Goal: Transaction & Acquisition: Book appointment/travel/reservation

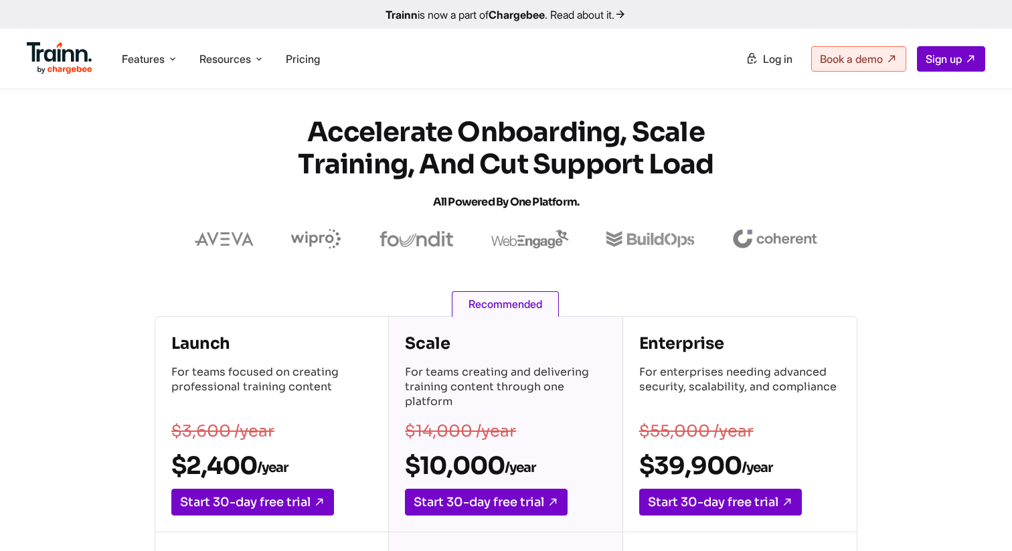
click at [152, 76] on ul "Features Product Videos Create product & how-to videos in multiple languages. G…" at bounding box center [266, 58] width 479 height 38
click at [152, 62] on span "Features" at bounding box center [143, 59] width 43 height 15
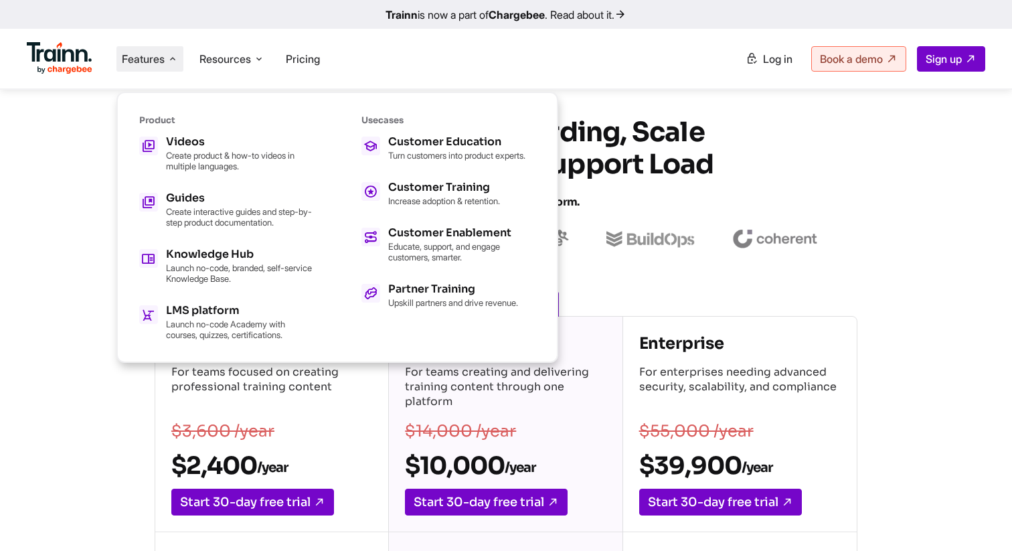
click at [211, 132] on div "Product Videos Create product & how-to videos in multiple languages. Guides Cre…" at bounding box center [226, 226] width 174 height 225
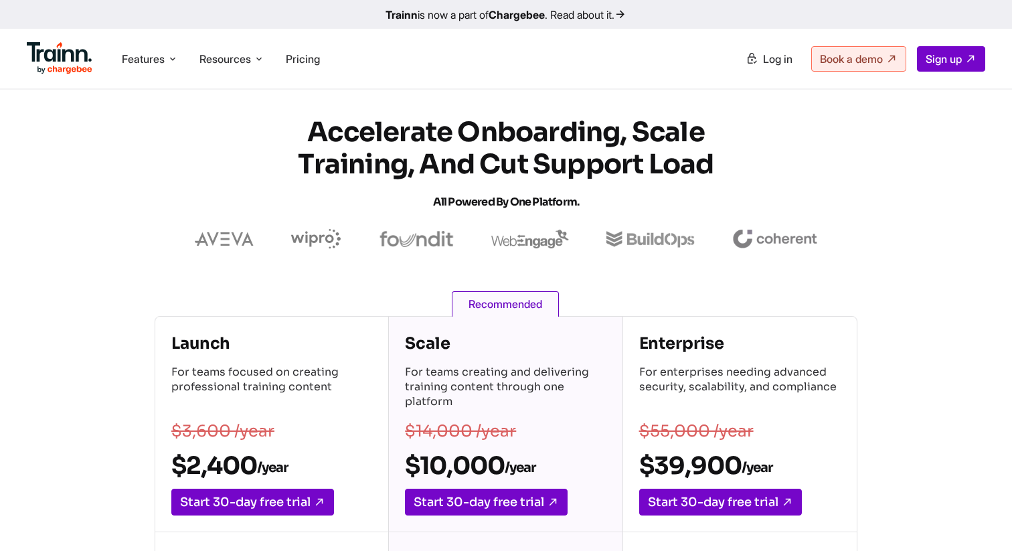
click at [168, 75] on ul "Features Product Videos Create product & how-to videos in multiple languages. G…" at bounding box center [266, 58] width 479 height 38
click at [163, 63] on span "Features" at bounding box center [143, 59] width 43 height 15
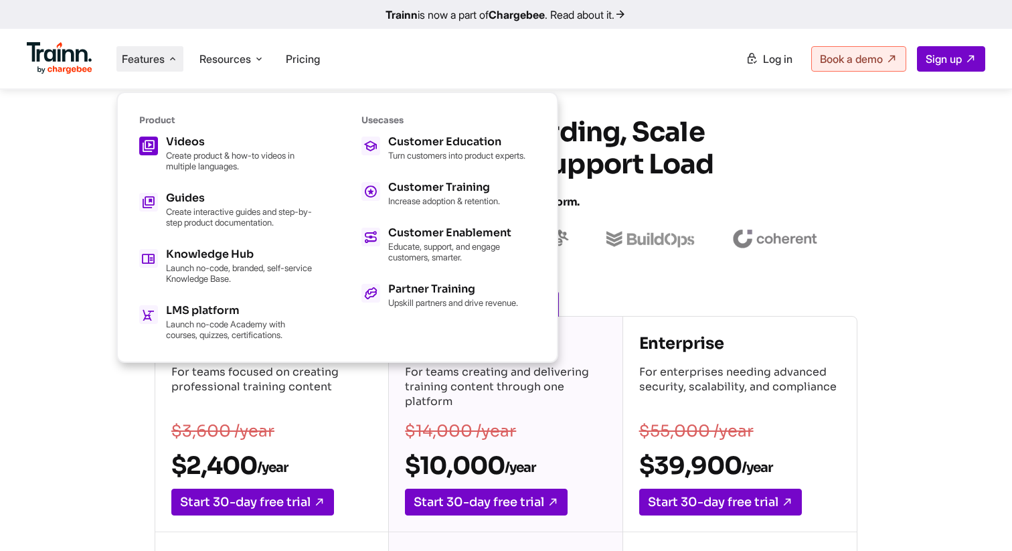
click at [206, 153] on p "Create product & how-to videos in multiple languages." at bounding box center [239, 160] width 147 height 21
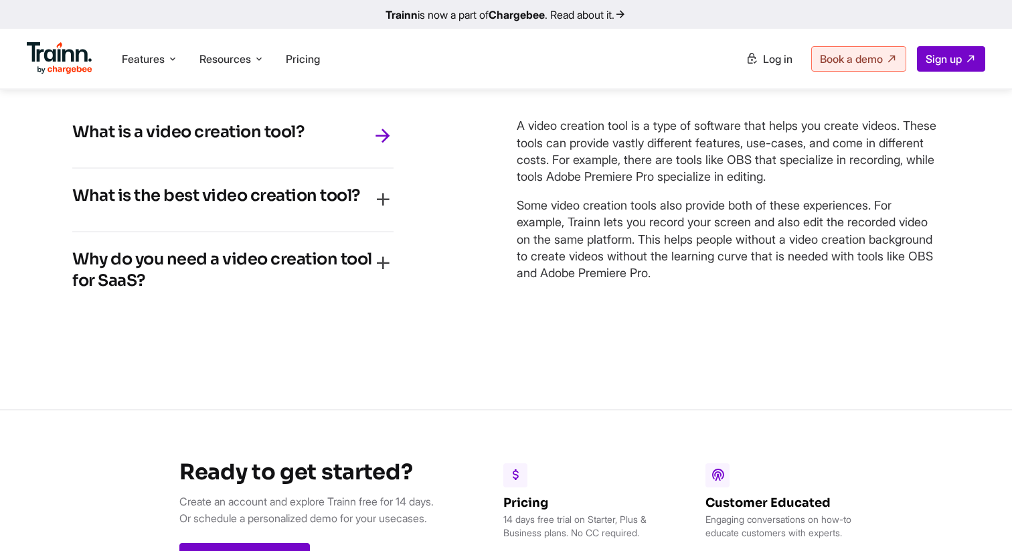
scroll to position [5912, 0]
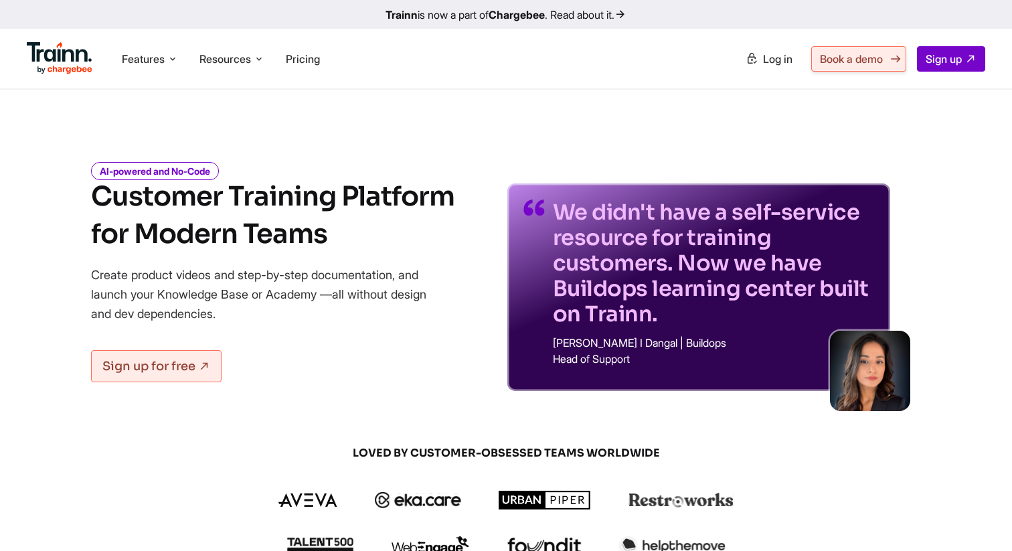
click at [832, 51] on link "Book a demo" at bounding box center [858, 58] width 95 height 25
